Goal: Find specific page/section: Find specific page/section

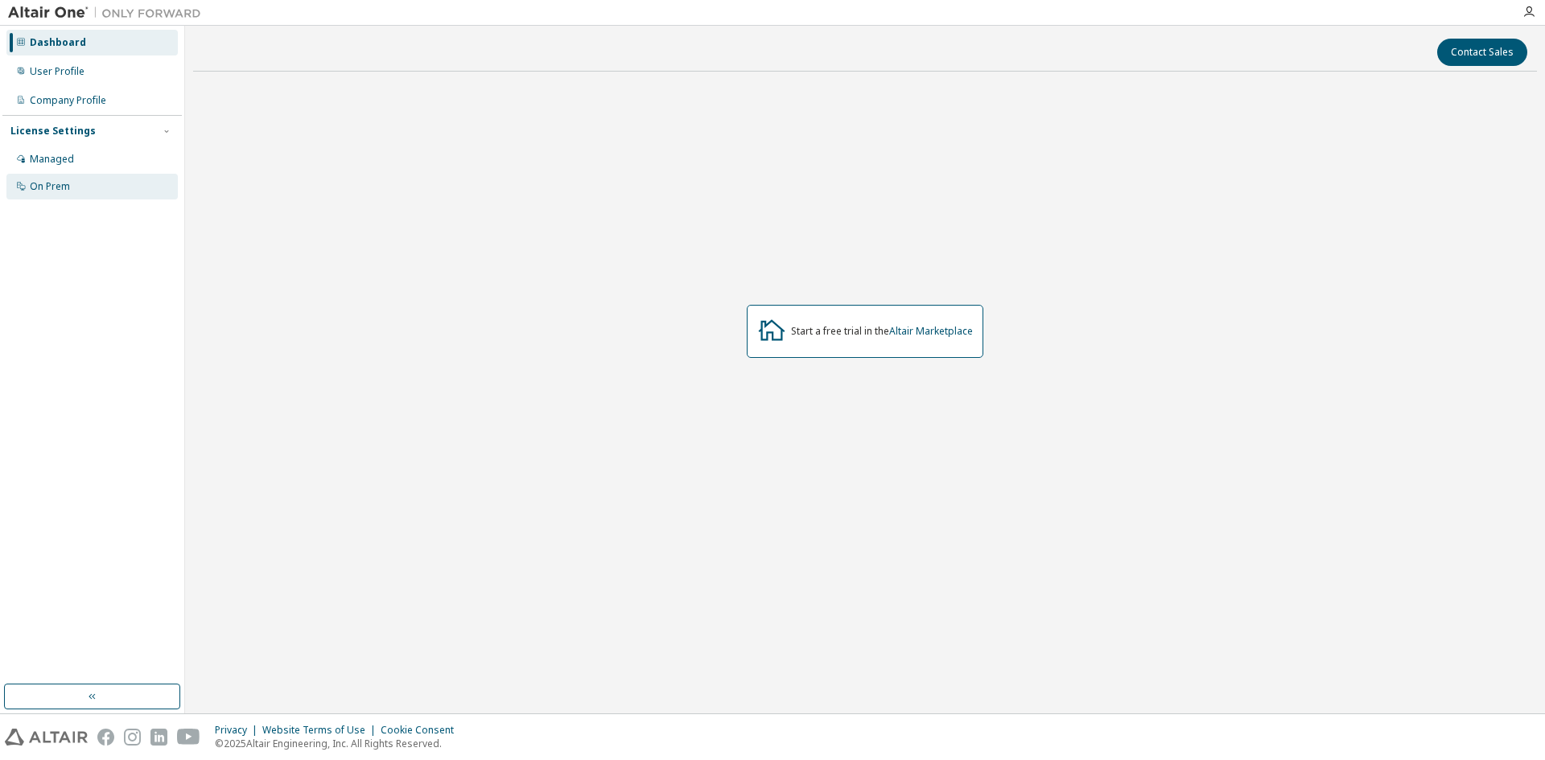
click at [57, 196] on div "On Prem" at bounding box center [91, 187] width 171 height 26
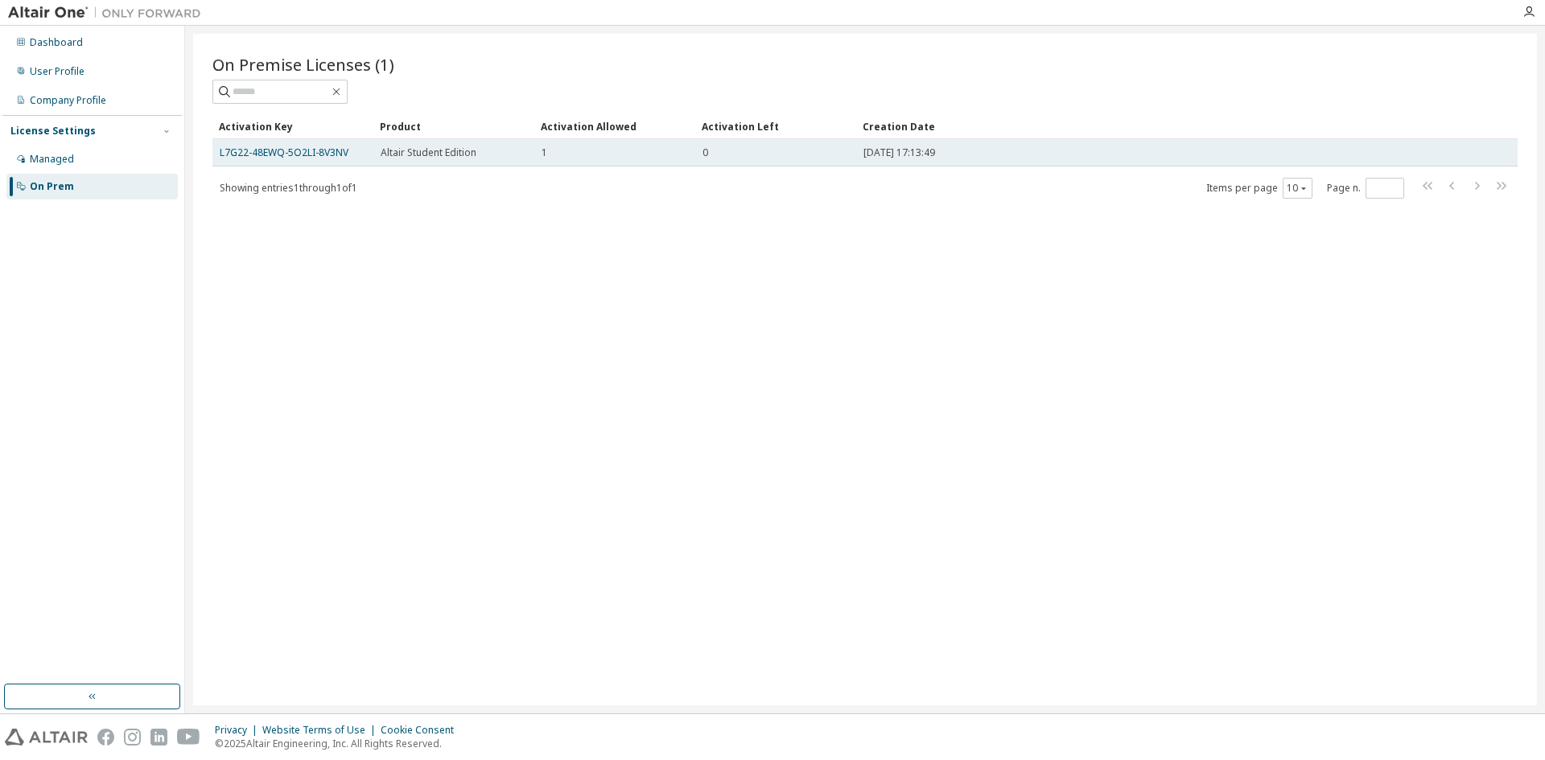
click at [752, 163] on td "0" at bounding box center [775, 152] width 161 height 27
click at [313, 163] on td "L7G22-48EWQ-5O2LI-8V3NV" at bounding box center [292, 152] width 161 height 27
click at [314, 145] on td "L7G22-48EWQ-5O2LI-8V3NV" at bounding box center [292, 152] width 161 height 27
click at [314, 153] on link "L7G22-48EWQ-5O2LI-8V3NV" at bounding box center [284, 153] width 129 height 14
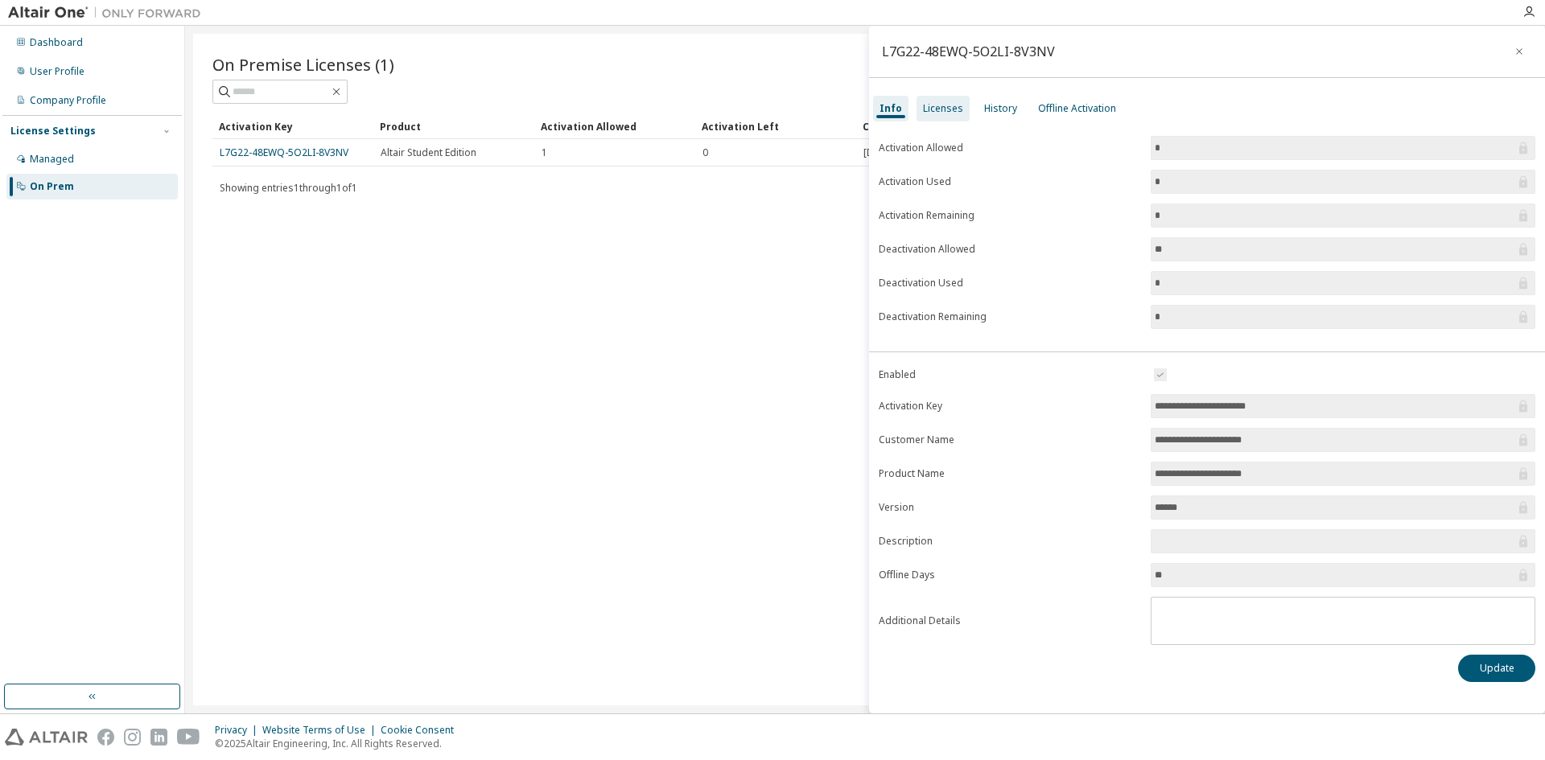
click at [948, 105] on div "Licenses" at bounding box center [943, 108] width 40 height 13
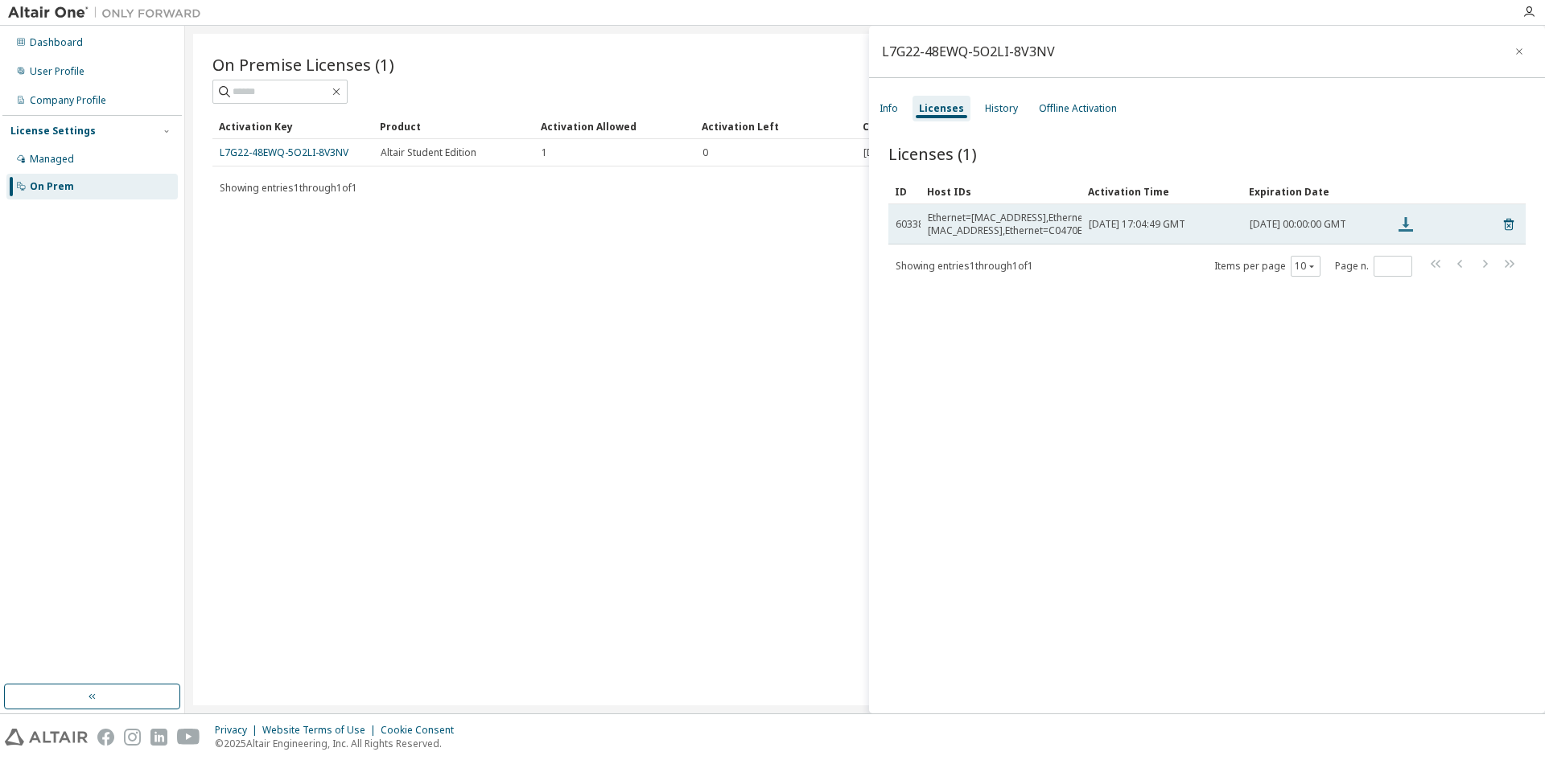
click at [1415, 220] on icon at bounding box center [1405, 224] width 19 height 19
